Goal: Task Accomplishment & Management: Manage account settings

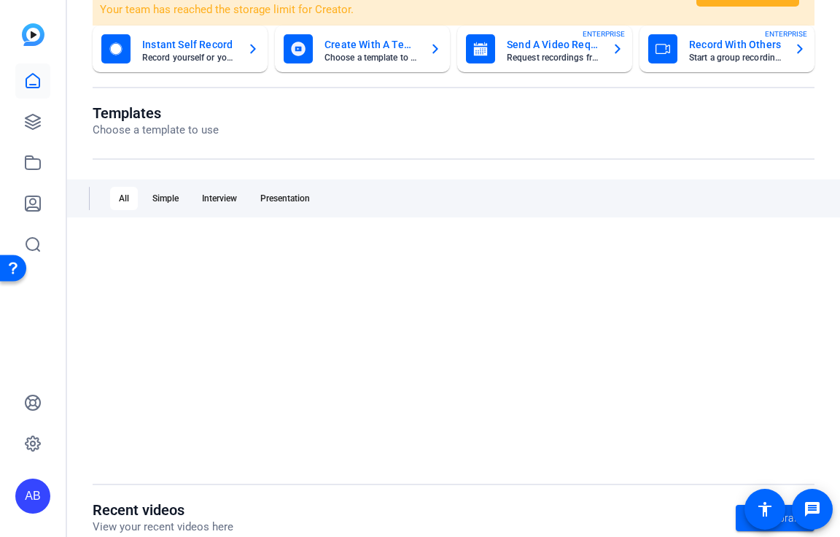
scroll to position [136, 0]
click at [34, 62] on div at bounding box center [32, 142] width 35 height 238
click at [34, 78] on icon at bounding box center [32, 80] width 17 height 17
click at [42, 82] on link at bounding box center [32, 80] width 35 height 35
click at [32, 126] on icon at bounding box center [32, 121] width 17 height 17
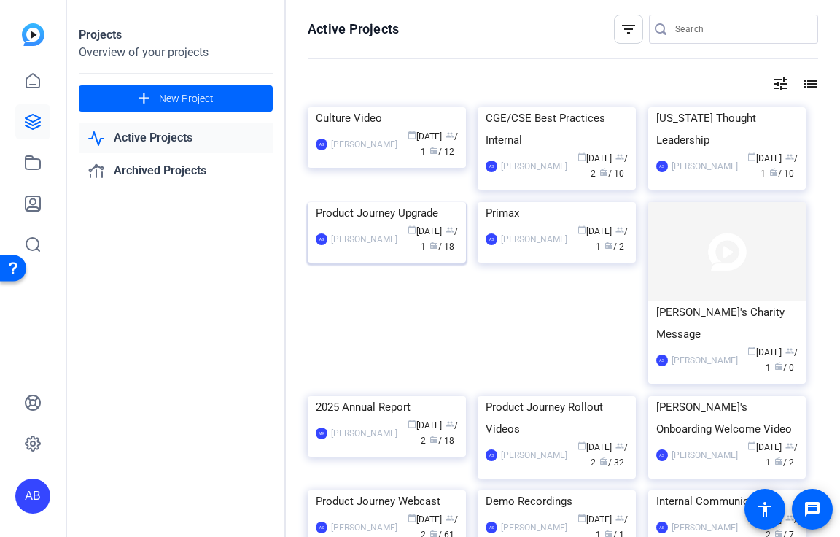
click at [389, 202] on img at bounding box center [387, 202] width 158 height 0
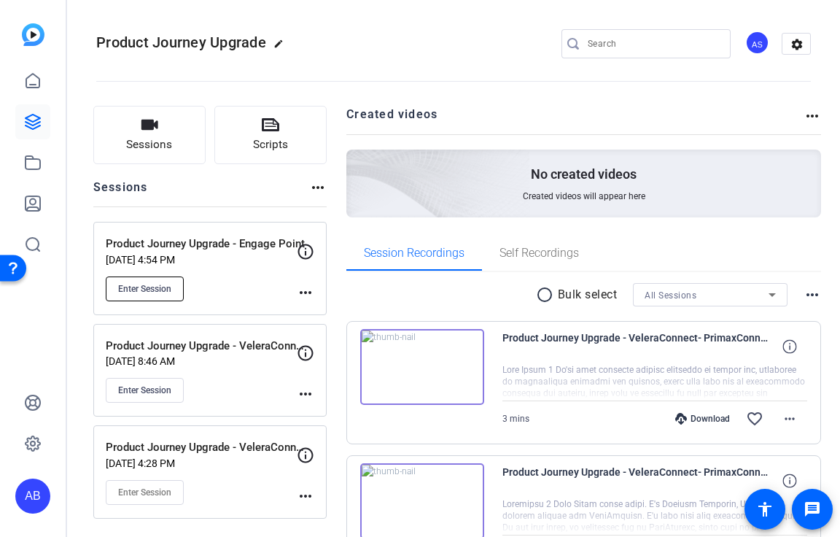
click at [169, 288] on span "Enter Session" at bounding box center [144, 289] width 53 height 12
drag, startPoint x: 101, startPoint y: 45, endPoint x: 247, endPoint y: 45, distance: 146.5
click at [247, 45] on span "Product Journey Upgrade" at bounding box center [181, 42] width 170 height 17
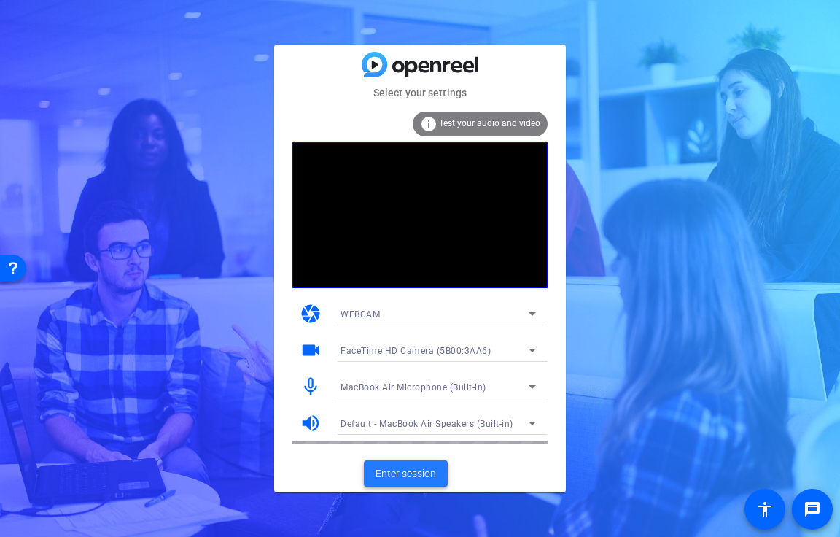
click at [394, 478] on span "Enter session" at bounding box center [405, 473] width 61 height 15
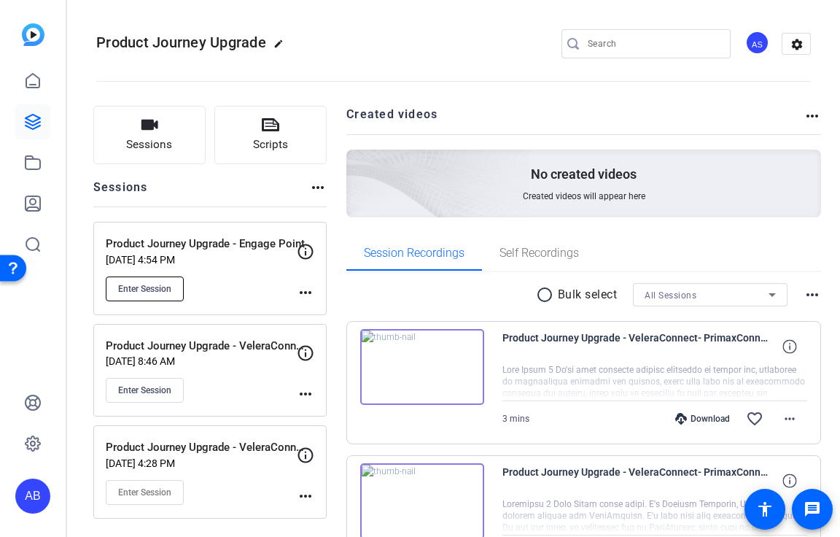
click at [150, 297] on button "Enter Session" at bounding box center [145, 288] width 78 height 25
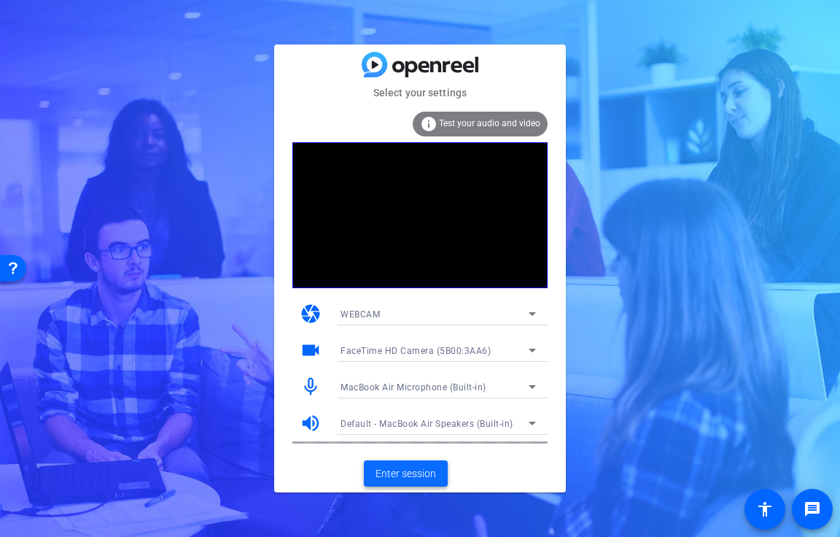
click at [392, 476] on span "Enter session" at bounding box center [405, 473] width 61 height 15
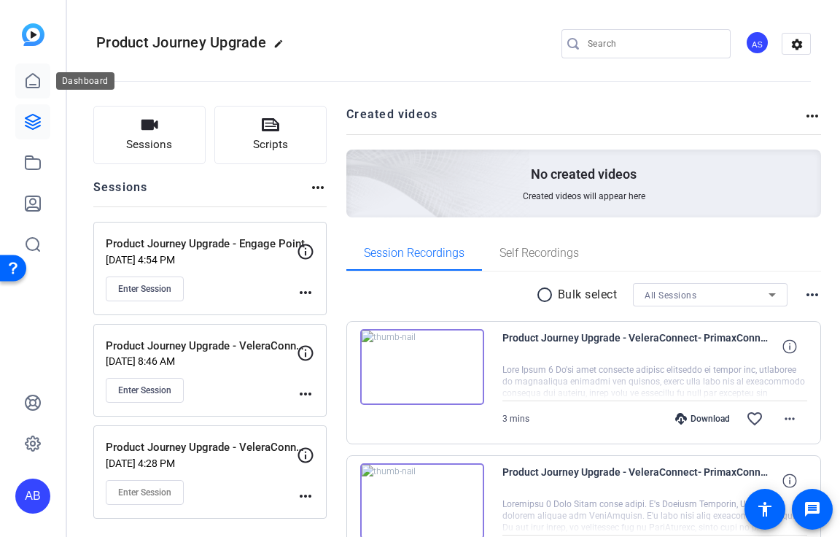
click at [42, 74] on link at bounding box center [32, 80] width 35 height 35
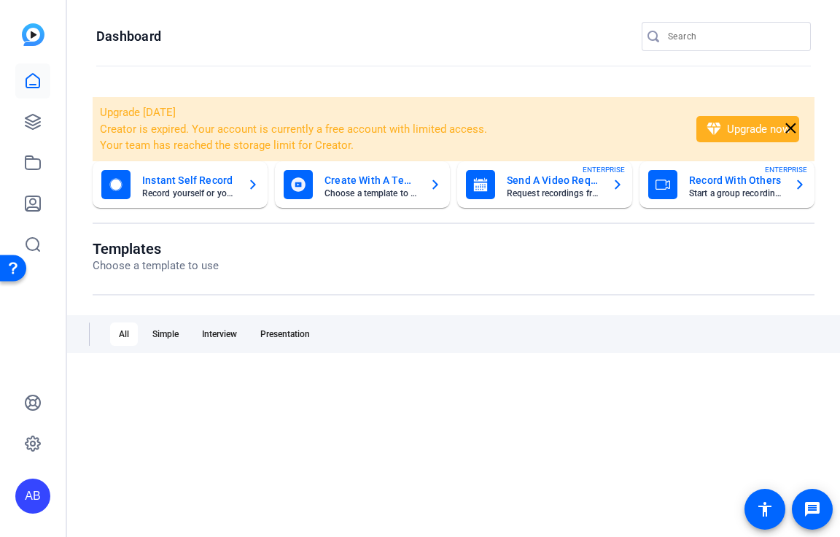
click at [31, 492] on div "AB" at bounding box center [32, 495] width 35 height 35
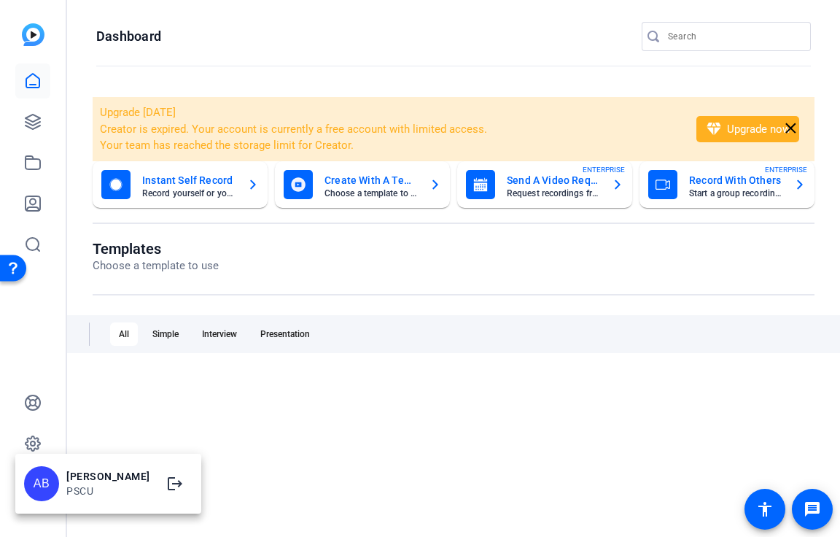
click at [74, 476] on div "Abby Byrne" at bounding box center [108, 476] width 84 height 15
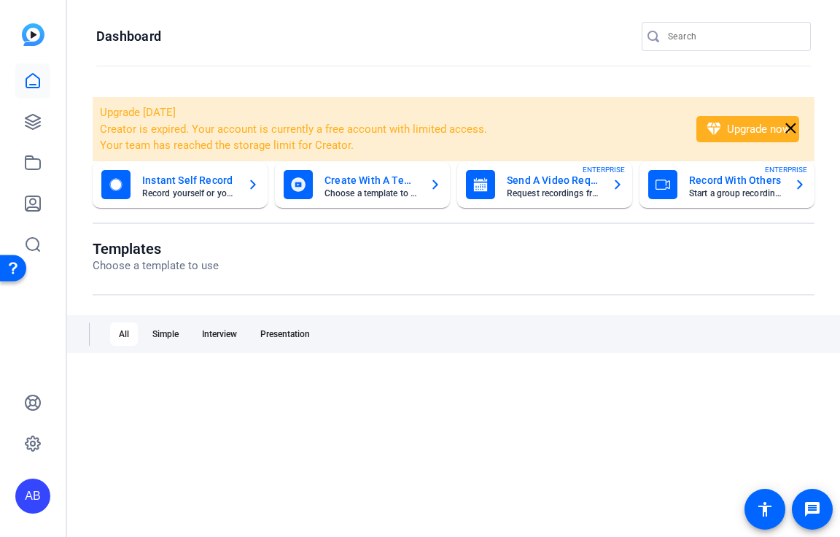
click at [43, 476] on div "AB" at bounding box center [32, 449] width 35 height 128
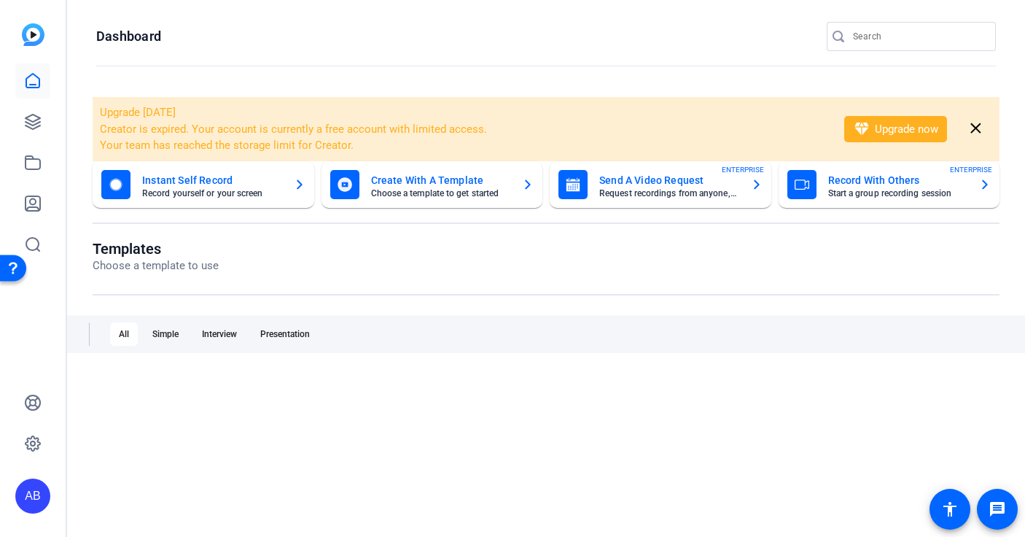
click at [35, 31] on img at bounding box center [33, 34] width 23 height 23
click at [36, 83] on icon at bounding box center [32, 80] width 17 height 17
click at [143, 42] on h1 "Dashboard" at bounding box center [128, 36] width 65 height 17
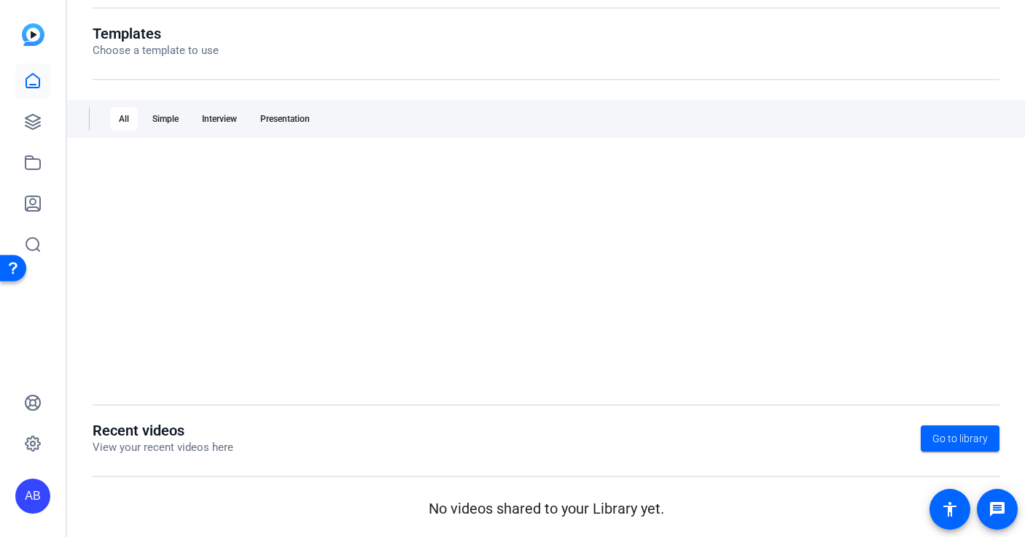
click at [25, 496] on div "AB" at bounding box center [32, 495] width 35 height 35
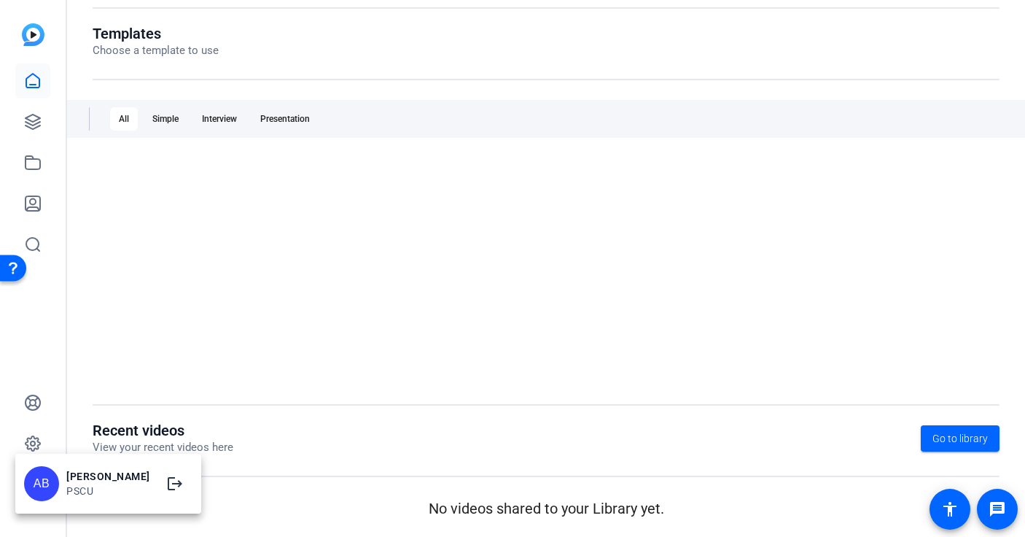
click at [81, 470] on div "Abby Byrne" at bounding box center [108, 476] width 84 height 15
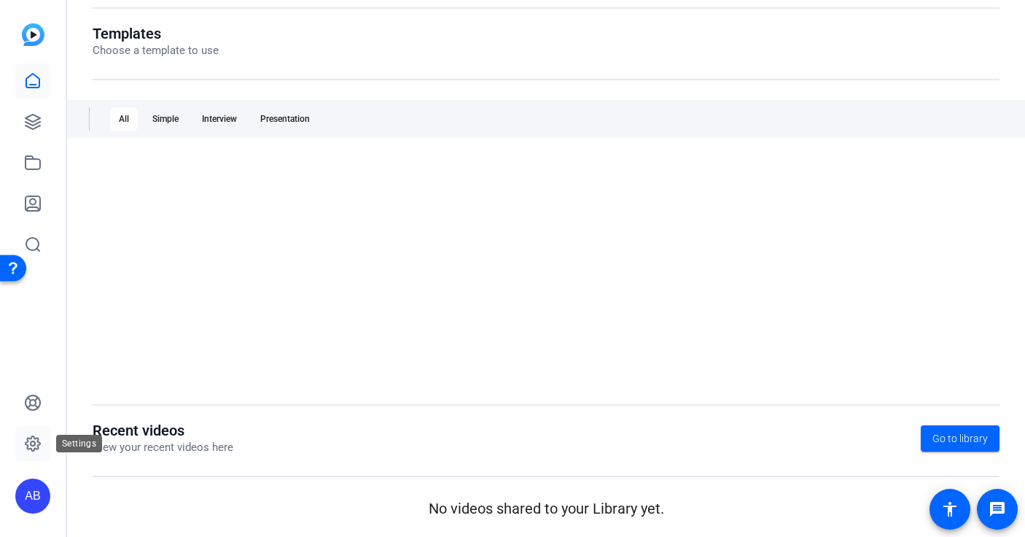
click at [34, 456] on link at bounding box center [32, 443] width 35 height 35
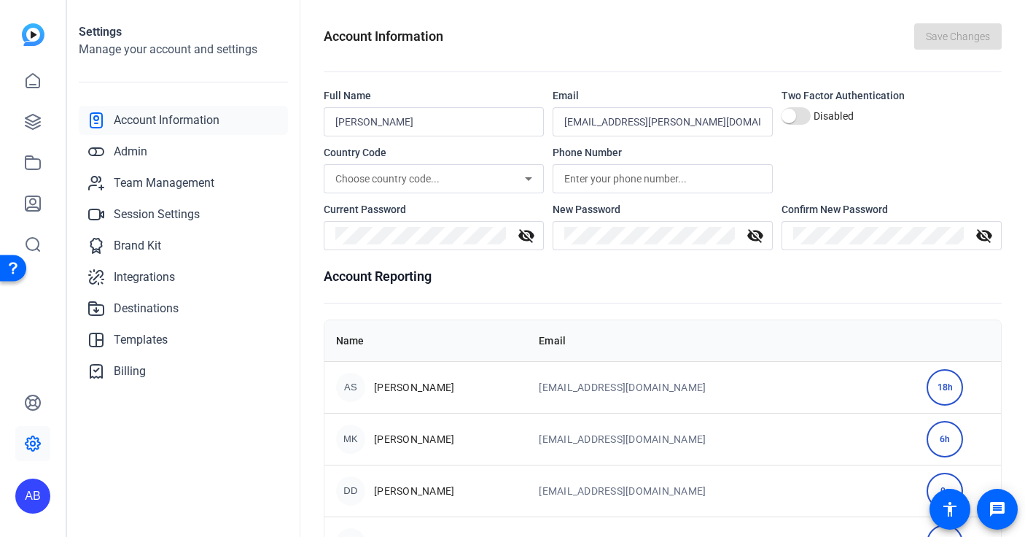
drag, startPoint x: 31, startPoint y: 445, endPoint x: 251, endPoint y: 442, distance: 220.2
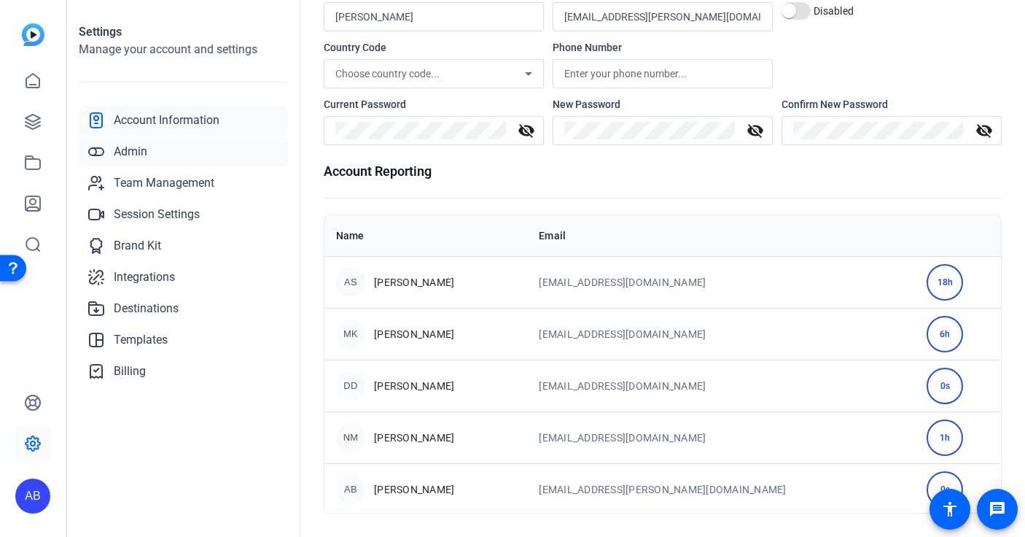
click at [144, 153] on span "Admin" at bounding box center [131, 151] width 34 height 17
